Goal: Transaction & Acquisition: Book appointment/travel/reservation

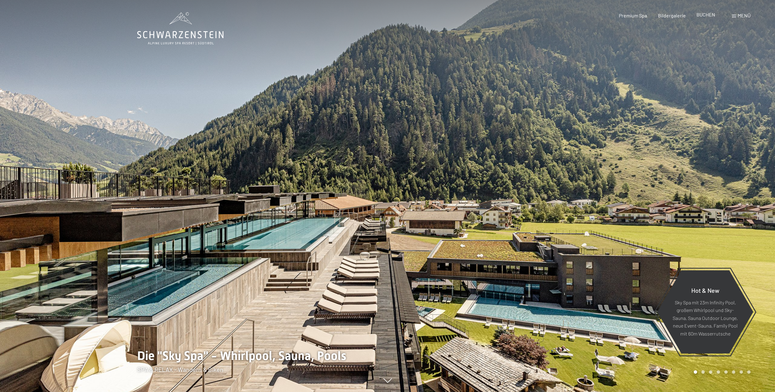
click at [705, 15] on span "BUCHEN" at bounding box center [706, 15] width 19 height 6
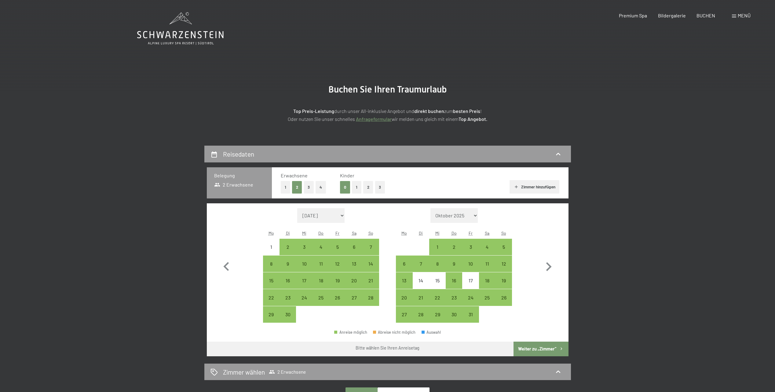
click at [283, 189] on button "1" at bounding box center [285, 187] width 9 height 13
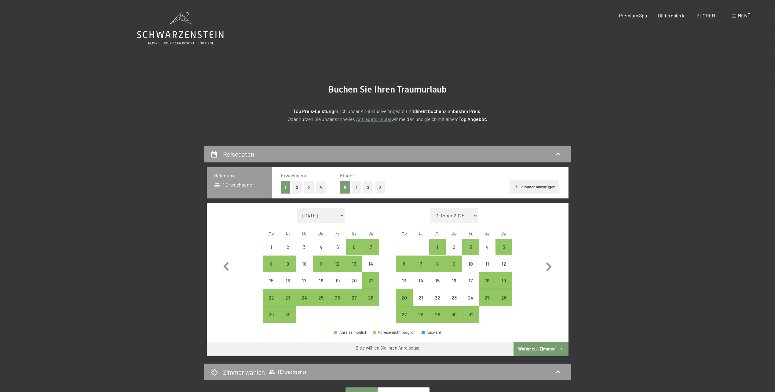
click at [355, 186] on button "1" at bounding box center [356, 187] width 9 height 13
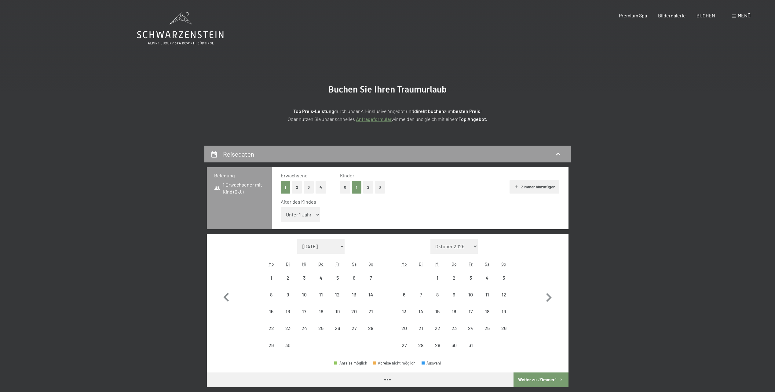
click at [317, 213] on select "Unter 1 Jahr 1 Jahr 2 Jahre 3 Jahre 4 Jahre 5 Jahre 6 Jahre 7 Jahre 8 Jahre 9 J…" at bounding box center [301, 215] width 40 height 15
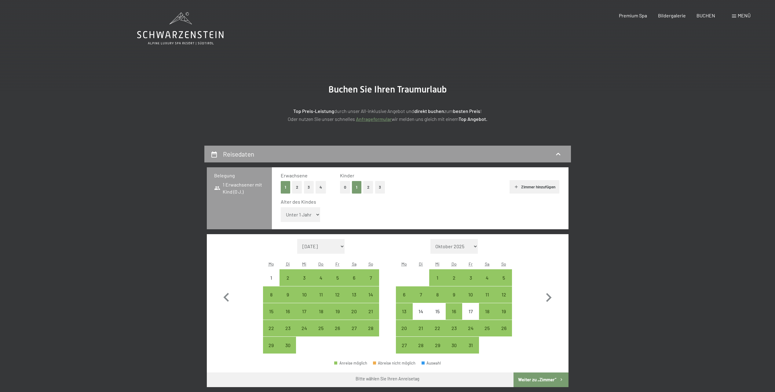
select select "9"
click at [281, 208] on select "Unter 1 Jahr 1 Jahr 2 Jahre 3 Jahre 4 Jahre 5 Jahre 6 Jahre 7 Jahre 8 Jahre 9 J…" at bounding box center [301, 215] width 40 height 15
click at [354, 292] on div "13" at bounding box center [354, 299] width 15 height 15
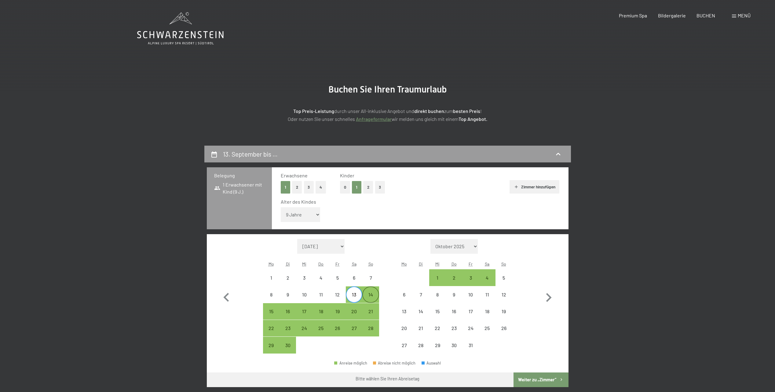
click at [368, 296] on div "14" at bounding box center [370, 299] width 15 height 15
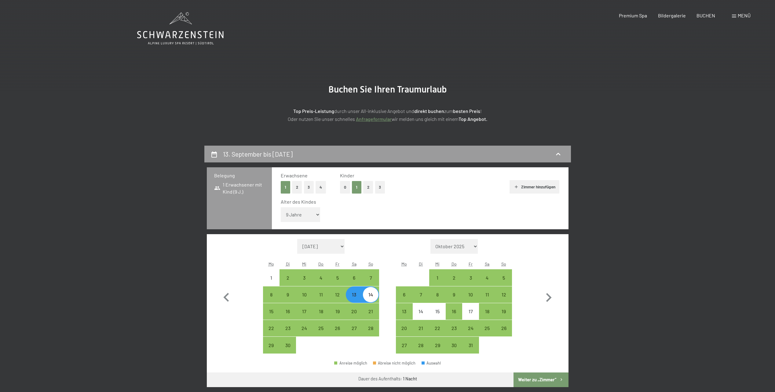
click at [540, 382] on button "Weiter zu „Zimmer“" at bounding box center [541, 380] width 55 height 15
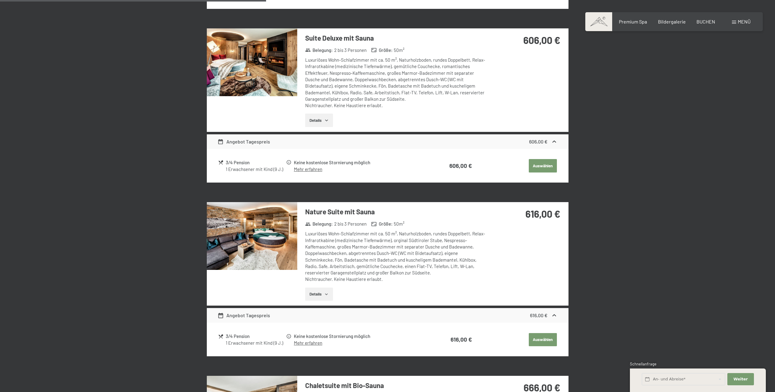
scroll to position [421, 0]
